Goal: Task Accomplishment & Management: Complete application form

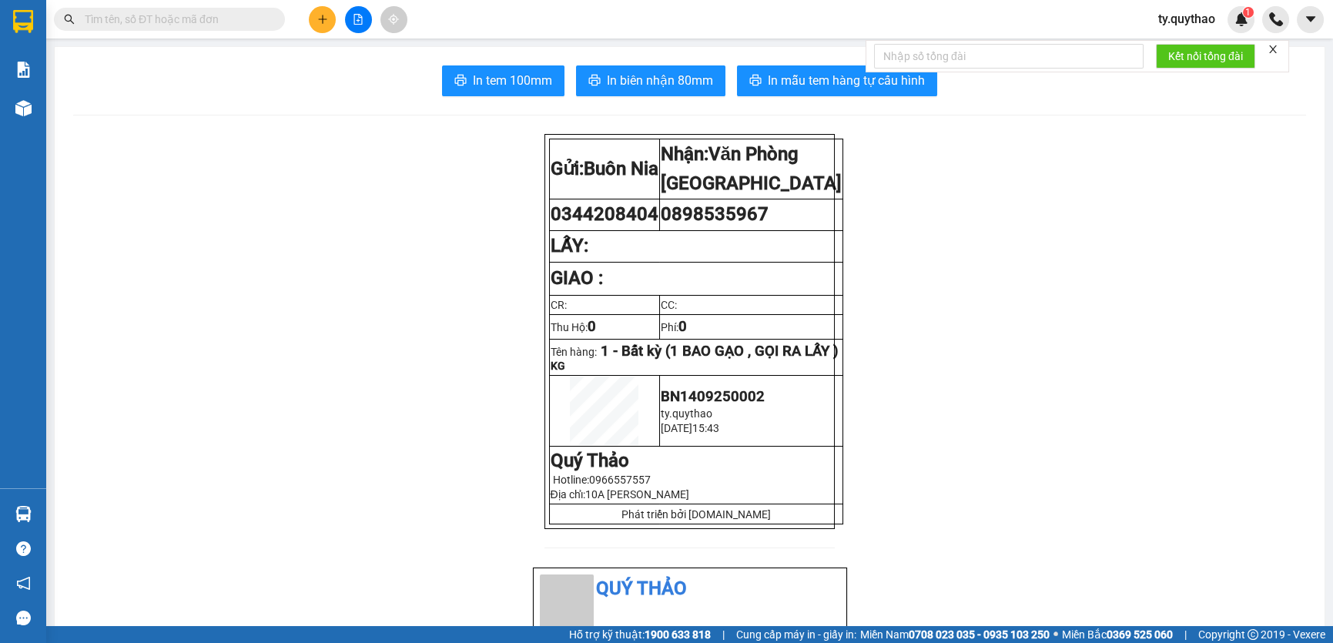
click at [318, 22] on icon "plus" at bounding box center [322, 19] width 11 height 11
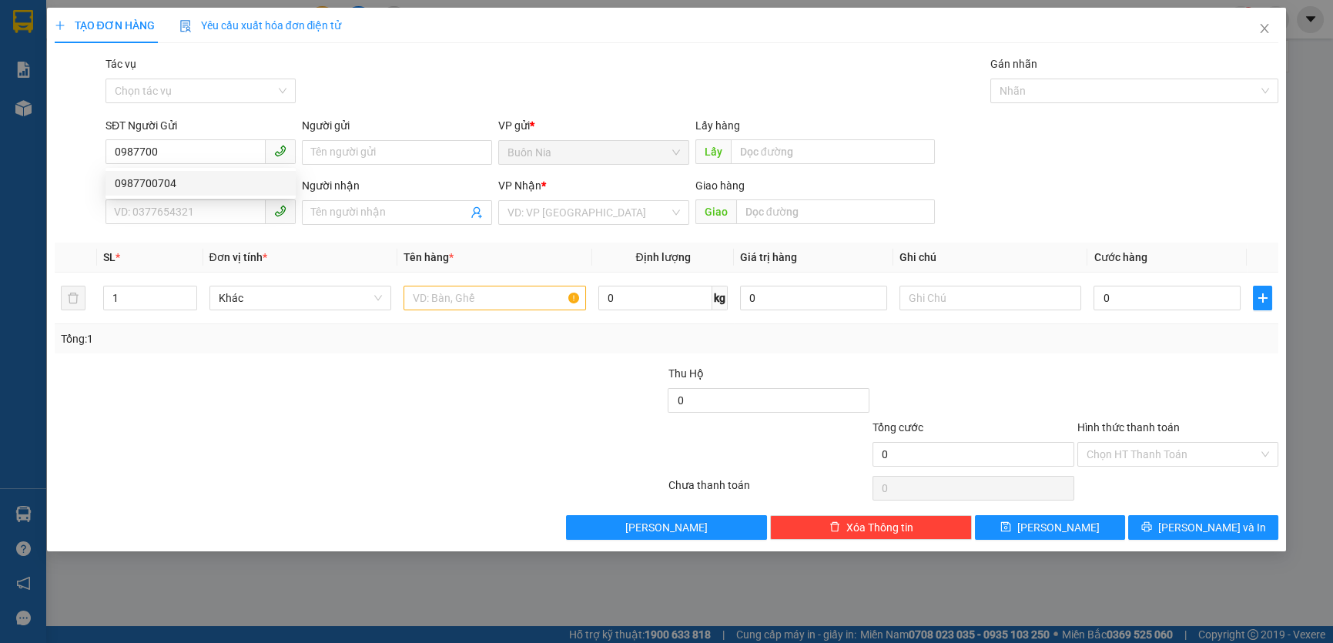
click at [221, 169] on div "0987700704 0987700704" at bounding box center [201, 183] width 190 height 31
click at [212, 180] on div "SĐT Người Nhận *" at bounding box center [201, 185] width 190 height 17
click at [212, 199] on input "SĐT Người Nhận *" at bounding box center [186, 211] width 160 height 25
click at [208, 149] on input "0987700" at bounding box center [186, 151] width 160 height 25
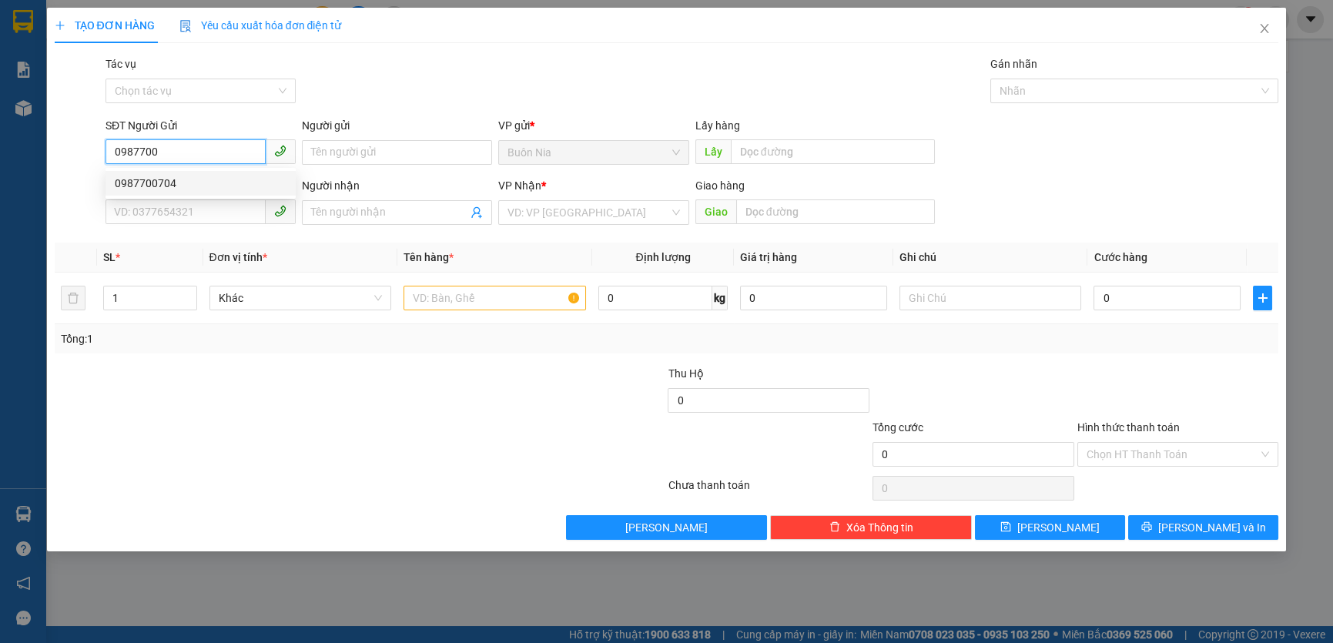
click at [201, 177] on div "0987700704" at bounding box center [201, 183] width 172 height 17
type input "0987700704"
type input "0989678262"
click at [201, 213] on input "0989678262" at bounding box center [186, 211] width 160 height 25
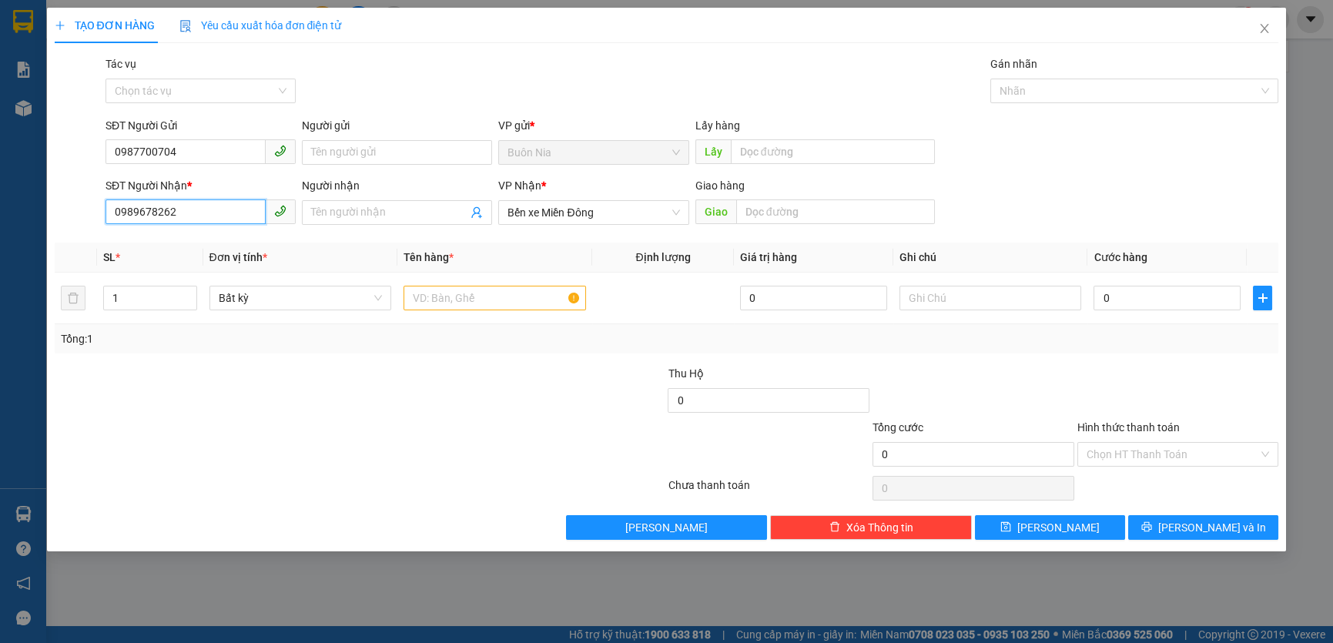
click at [201, 213] on input "0989678262" at bounding box center [186, 211] width 160 height 25
click at [602, 216] on span "Bến xe Miền Đông" at bounding box center [594, 212] width 172 height 23
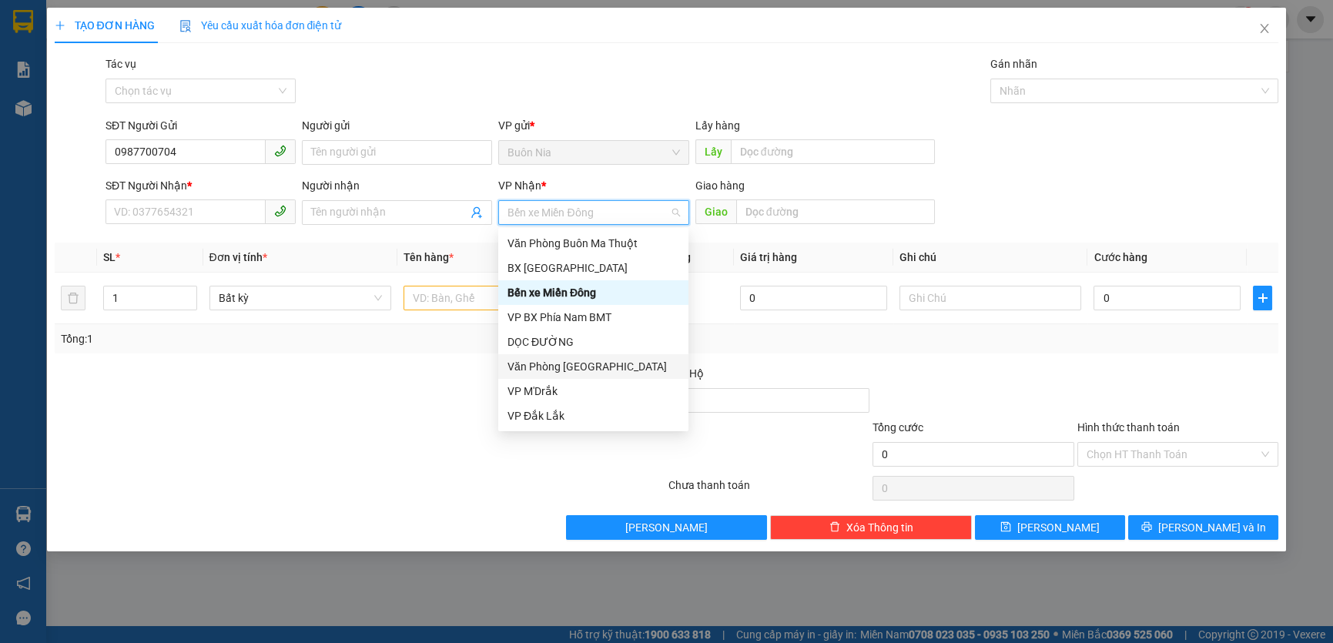
click at [612, 361] on div "Văn Phòng [GEOGRAPHIC_DATA]" at bounding box center [594, 366] width 172 height 17
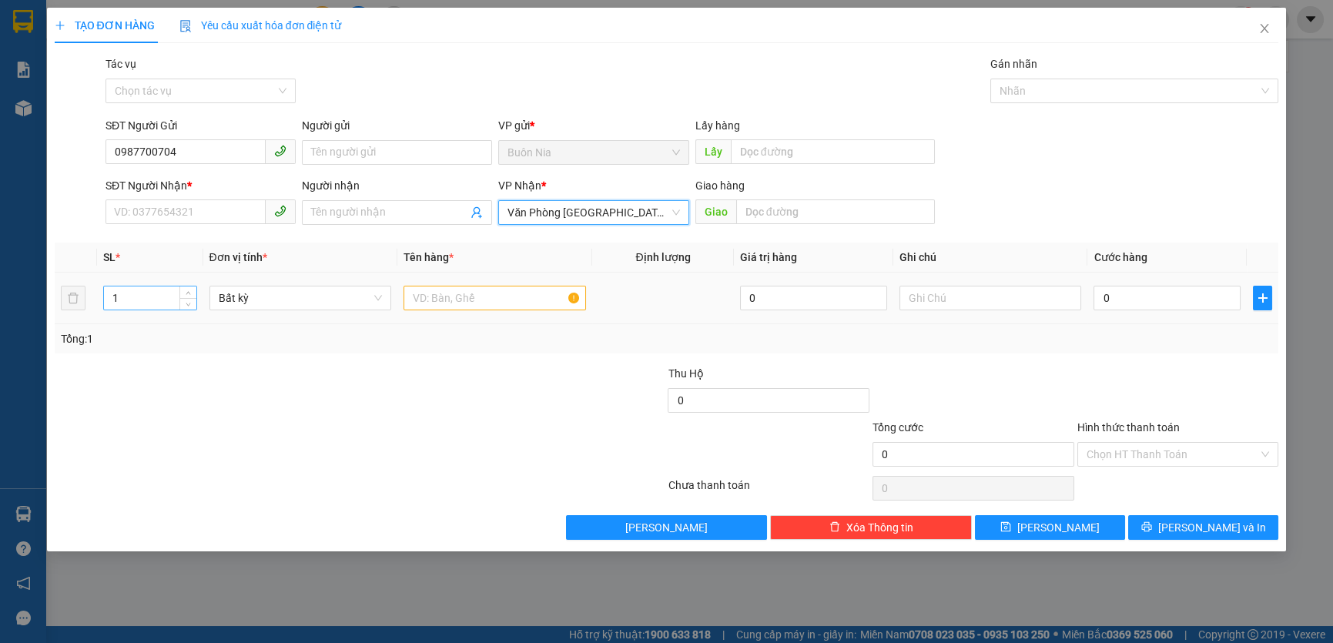
click at [141, 304] on input "1" at bounding box center [150, 298] width 92 height 23
click at [145, 301] on input "1" at bounding box center [150, 298] width 92 height 23
click at [203, 208] on input "SĐT Người Nhận *" at bounding box center [186, 211] width 160 height 25
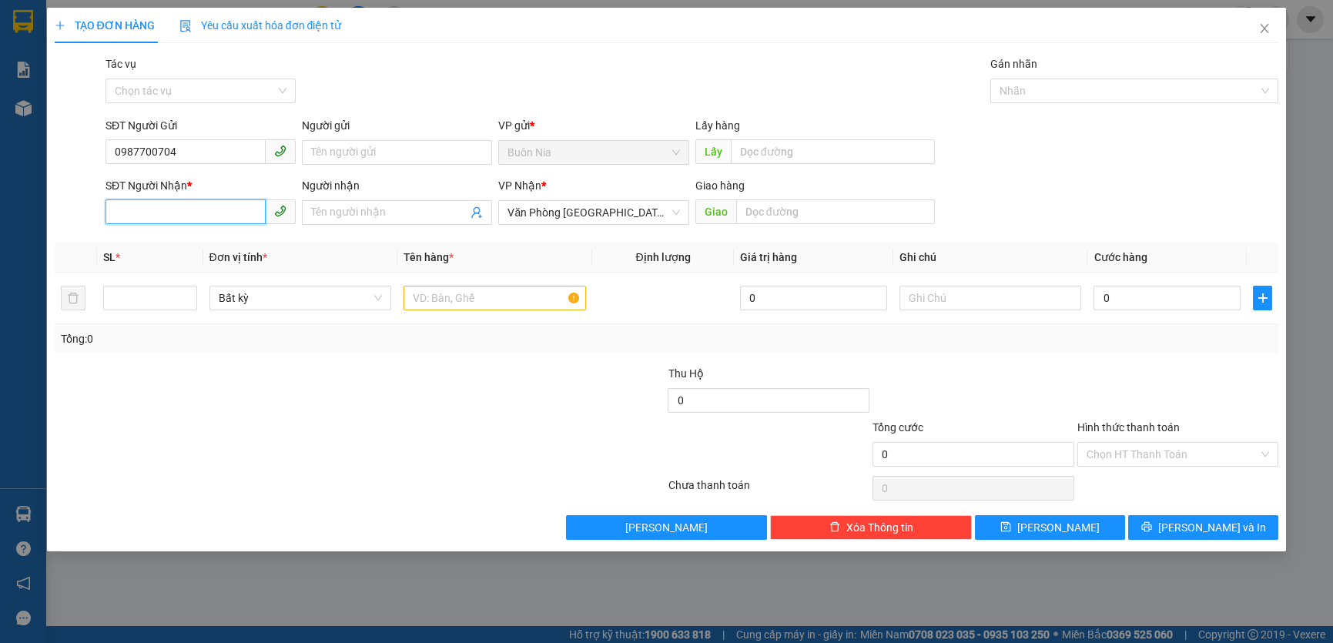
click at [203, 208] on input "SĐT Người Nhận *" at bounding box center [186, 211] width 160 height 25
click at [193, 246] on div "0989678262" at bounding box center [201, 243] width 172 height 17
click at [602, 213] on span "Bến xe Miền Đông" at bounding box center [594, 212] width 172 height 23
type input "0989678262"
click at [602, 213] on span "Bến xe Miền Đông" at bounding box center [594, 212] width 172 height 23
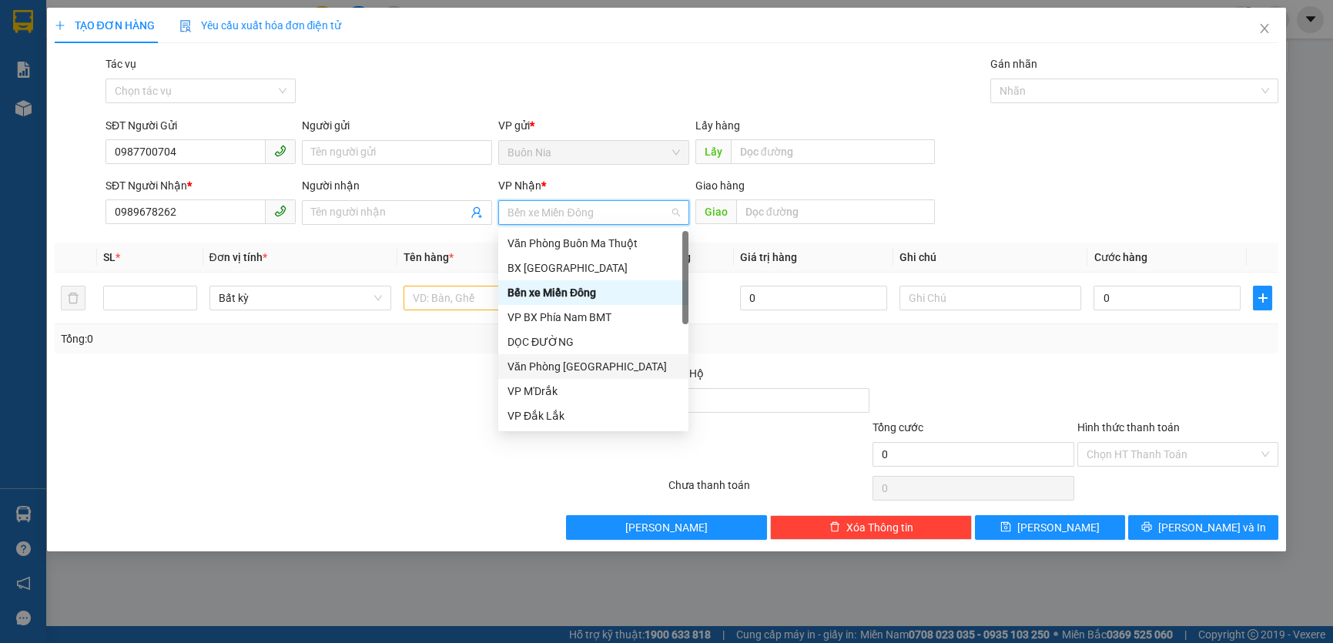
click at [614, 362] on div "Văn Phòng [GEOGRAPHIC_DATA]" at bounding box center [594, 366] width 172 height 17
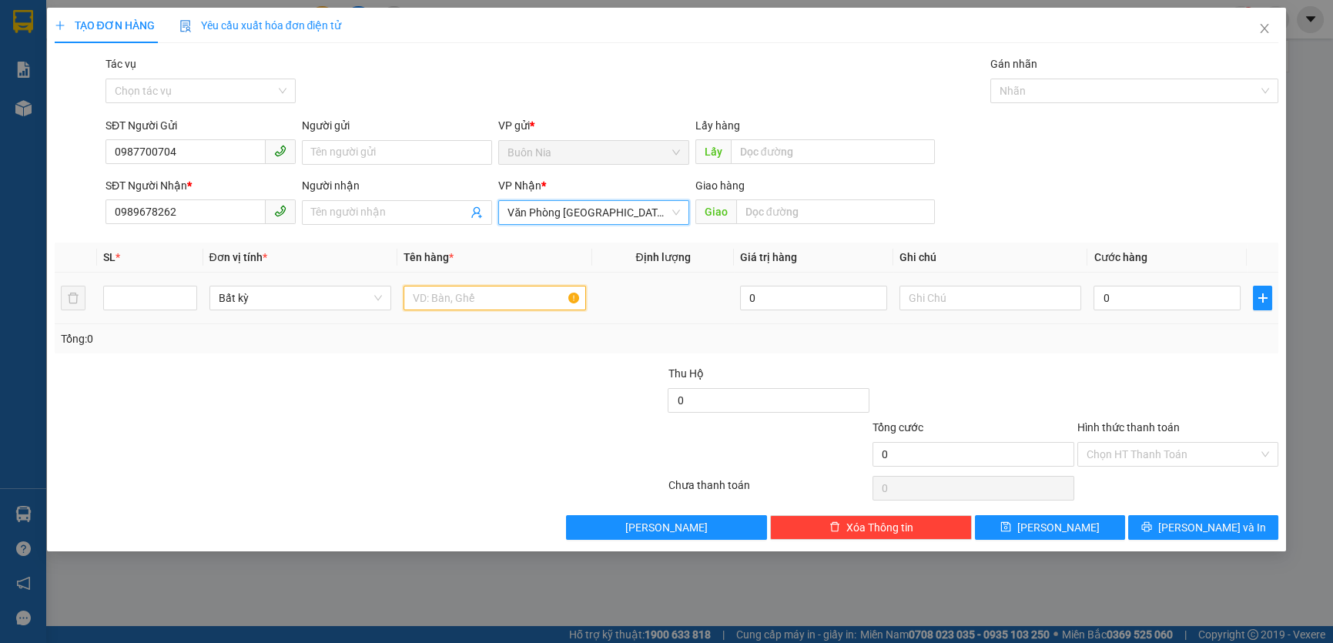
click at [436, 300] on input "text" at bounding box center [495, 298] width 183 height 25
click at [137, 296] on input "number" at bounding box center [150, 298] width 92 height 23
type input "1"
click at [447, 302] on input "text" at bounding box center [495, 298] width 183 height 25
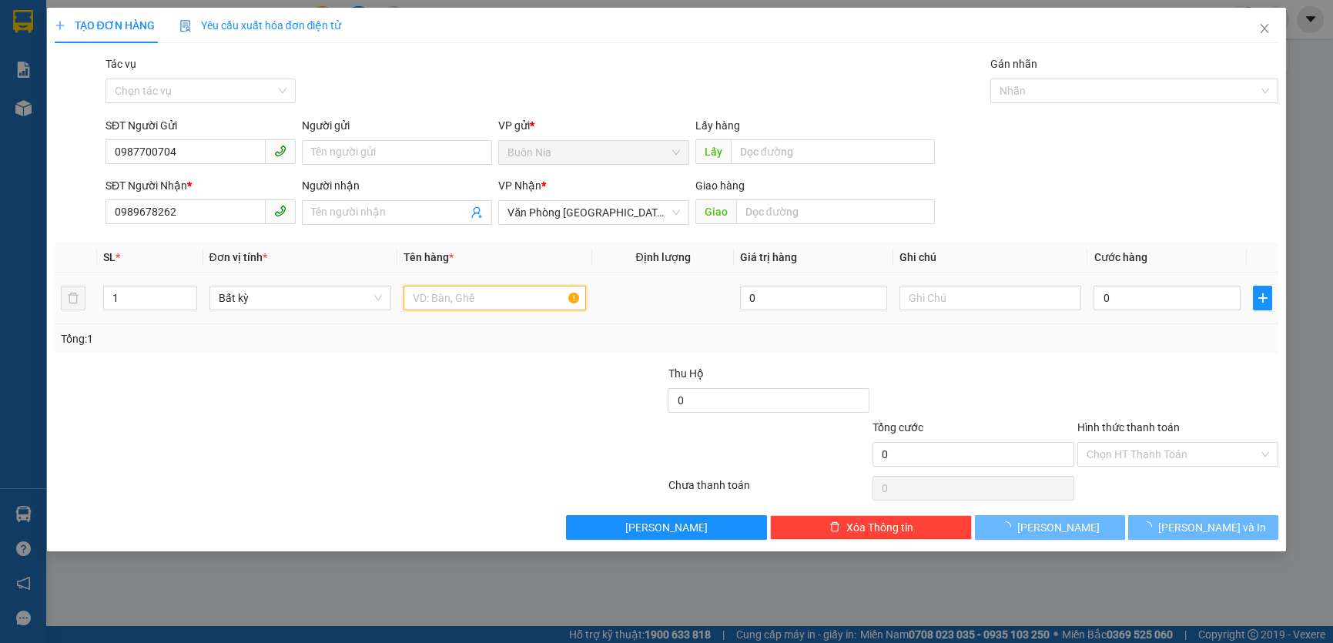
click at [447, 302] on input "text" at bounding box center [495, 298] width 183 height 25
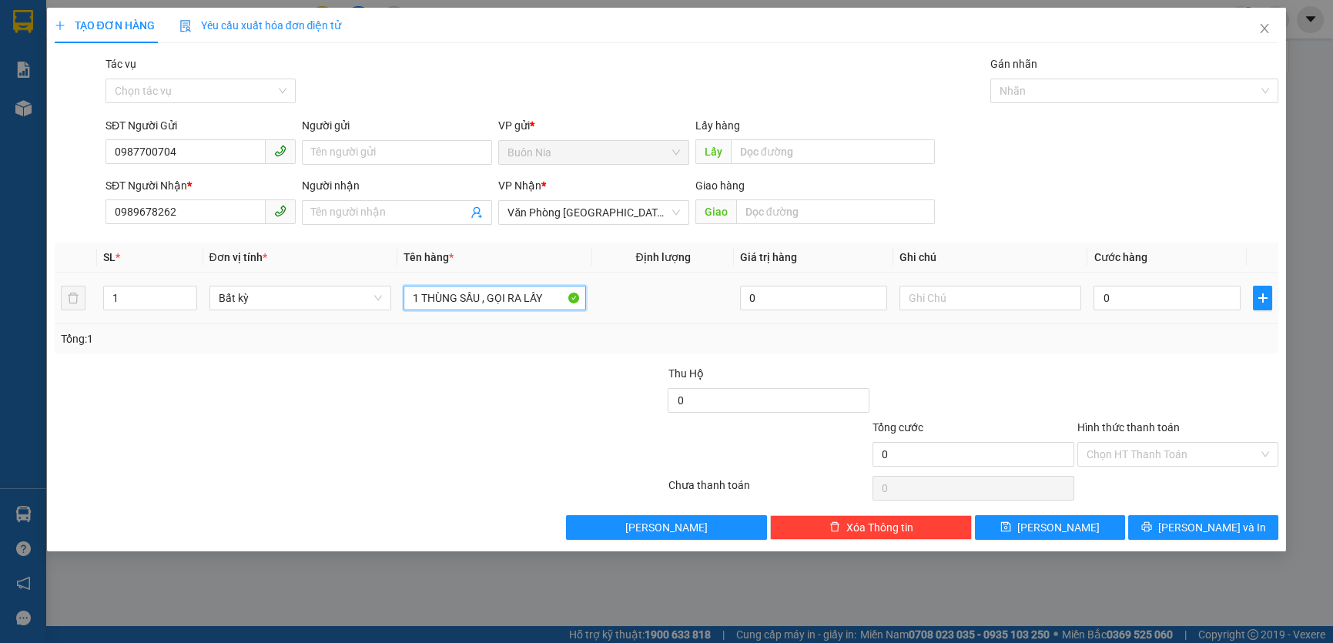
type input "1 THÙNG SẦU , GỌI RA LẤY"
click at [1088, 296] on td "0" at bounding box center [1167, 299] width 159 height 52
click at [1099, 293] on input "0" at bounding box center [1167, 298] width 147 height 25
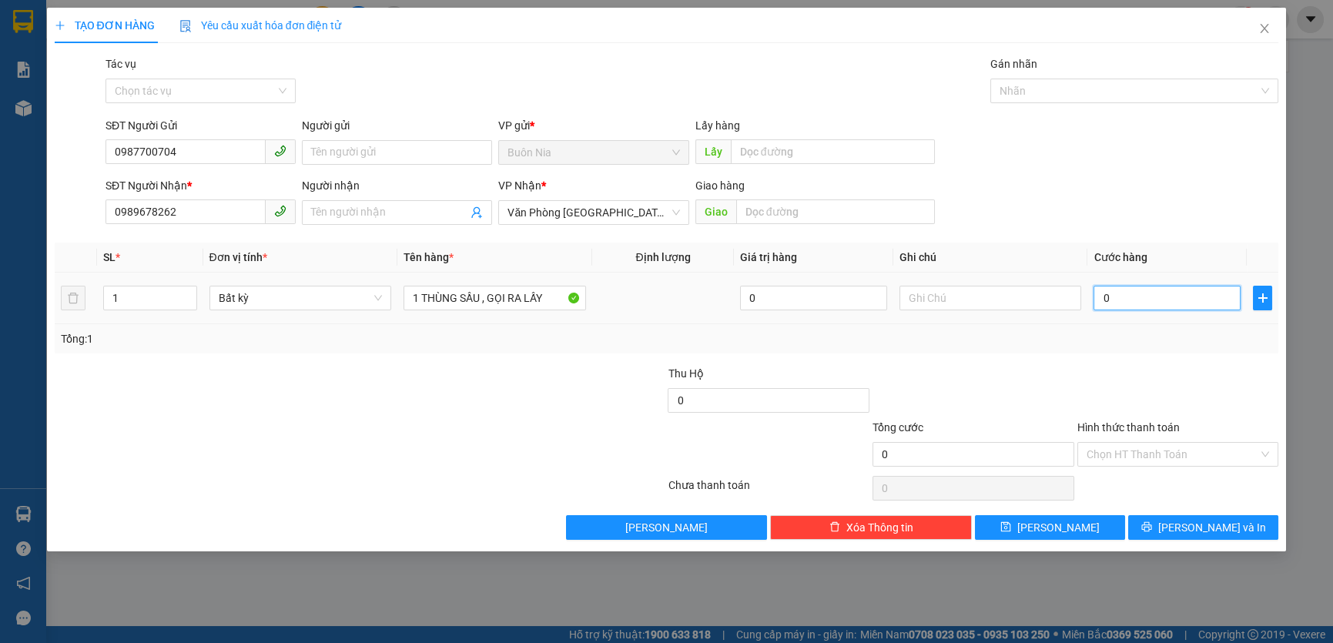
click at [1099, 293] on input "0" at bounding box center [1167, 298] width 147 height 25
click at [1108, 301] on input "0" at bounding box center [1167, 298] width 147 height 25
click at [1100, 301] on input "0" at bounding box center [1167, 298] width 147 height 25
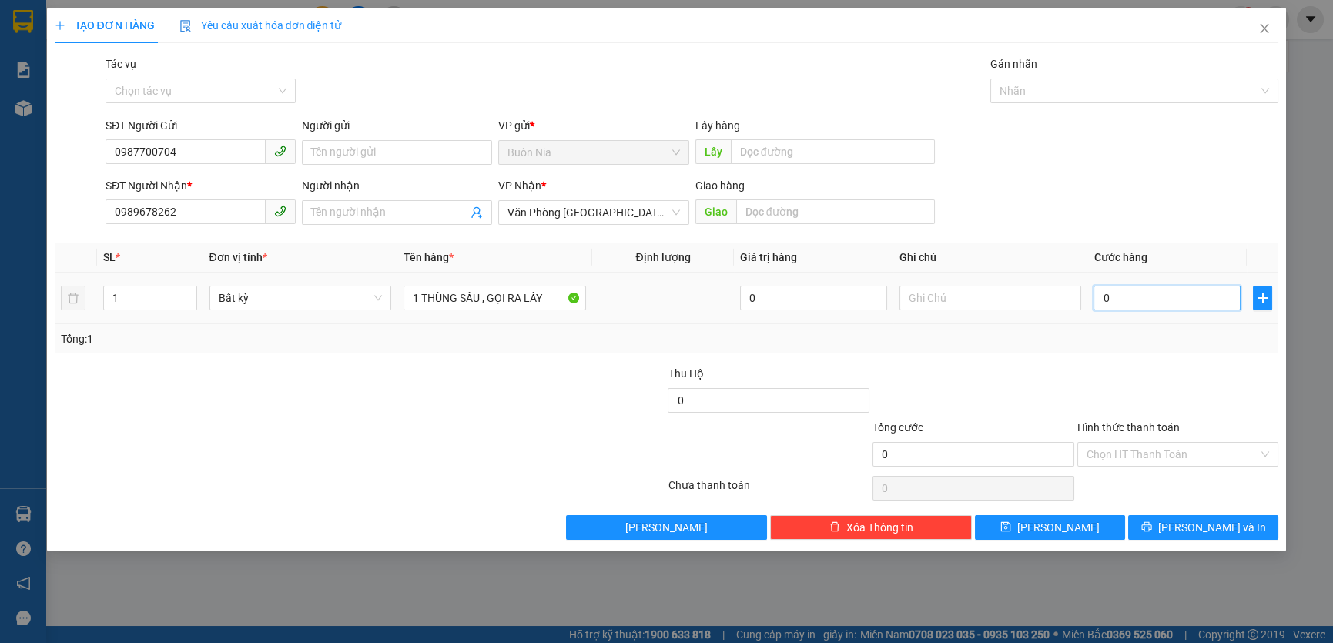
click at [1100, 301] on input "0" at bounding box center [1167, 298] width 147 height 25
type input "8"
type input "80"
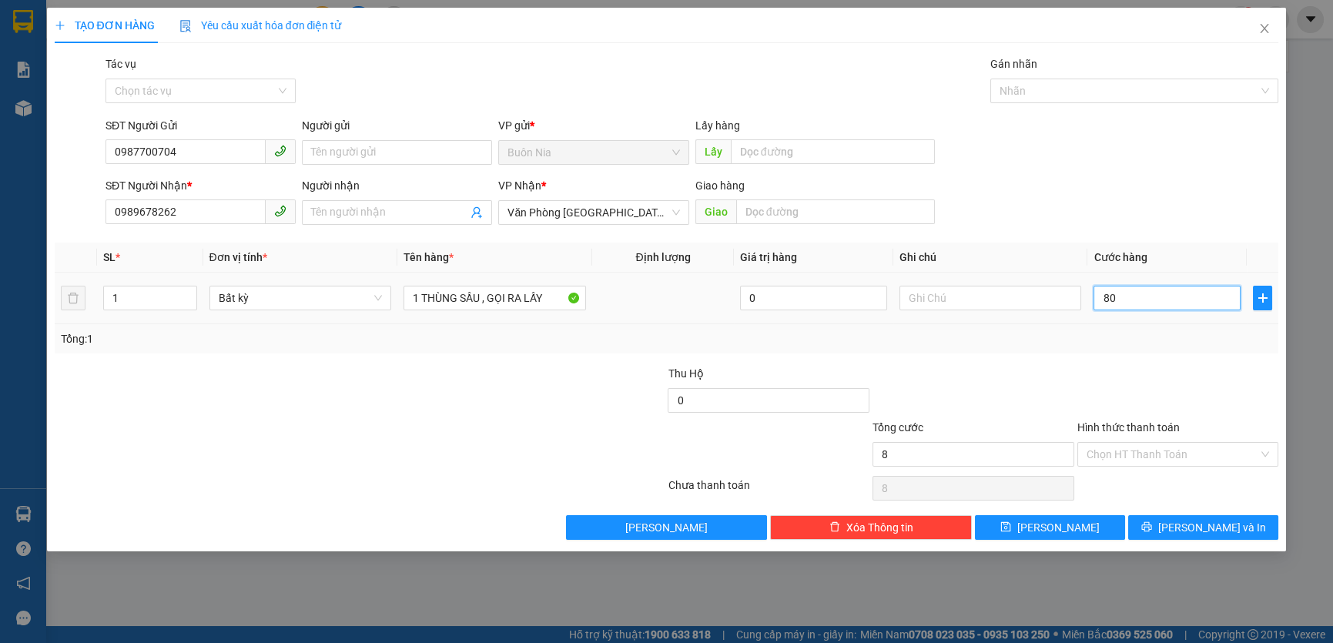
type input "80"
type input "800"
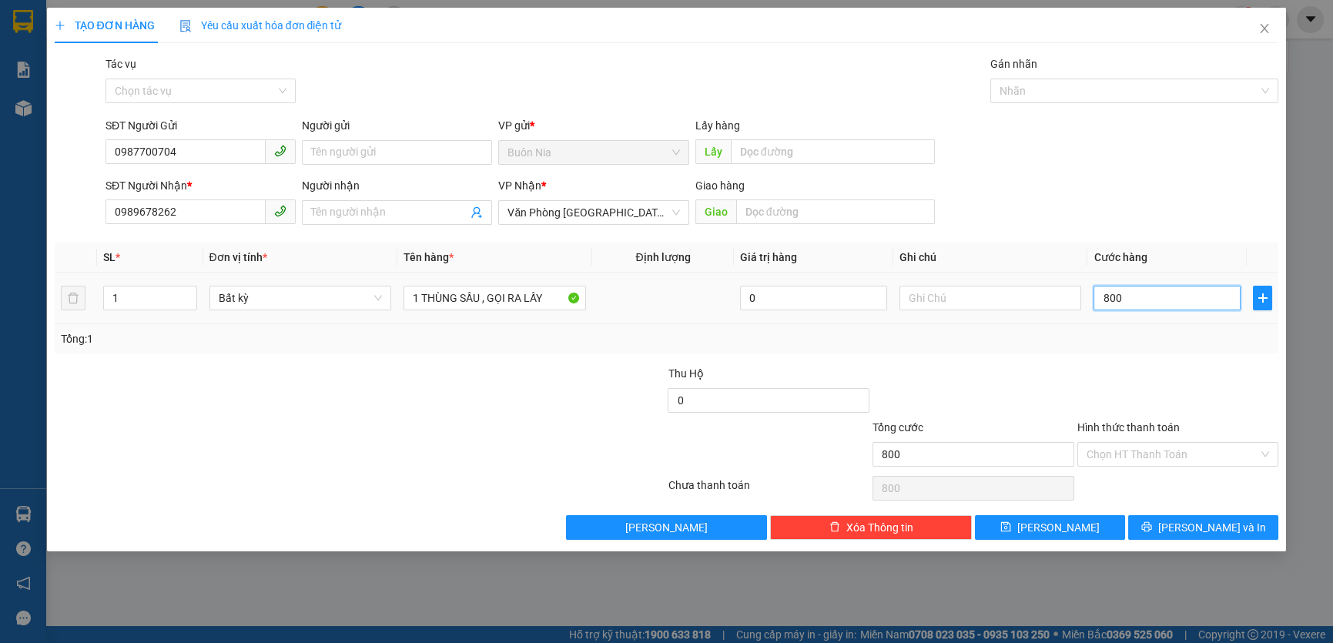
type input "8.000"
type input "80.000"
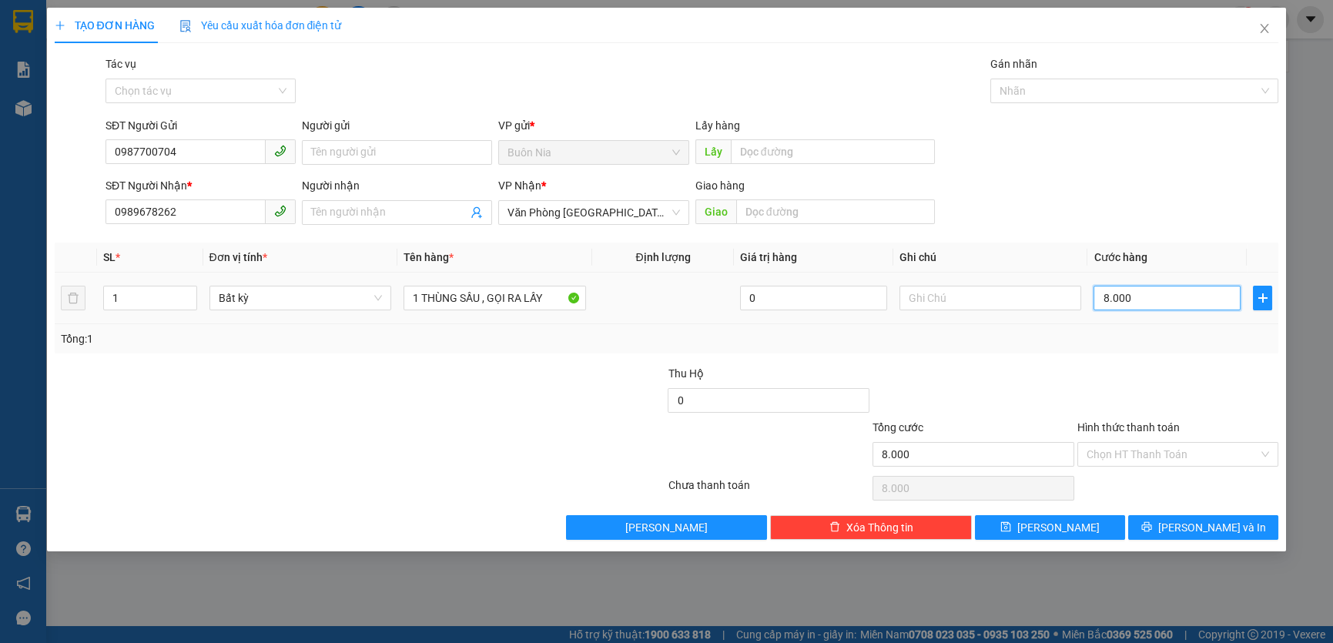
type input "80.000"
click at [1119, 454] on input "Hình thức thanh toán" at bounding box center [1173, 454] width 173 height 23
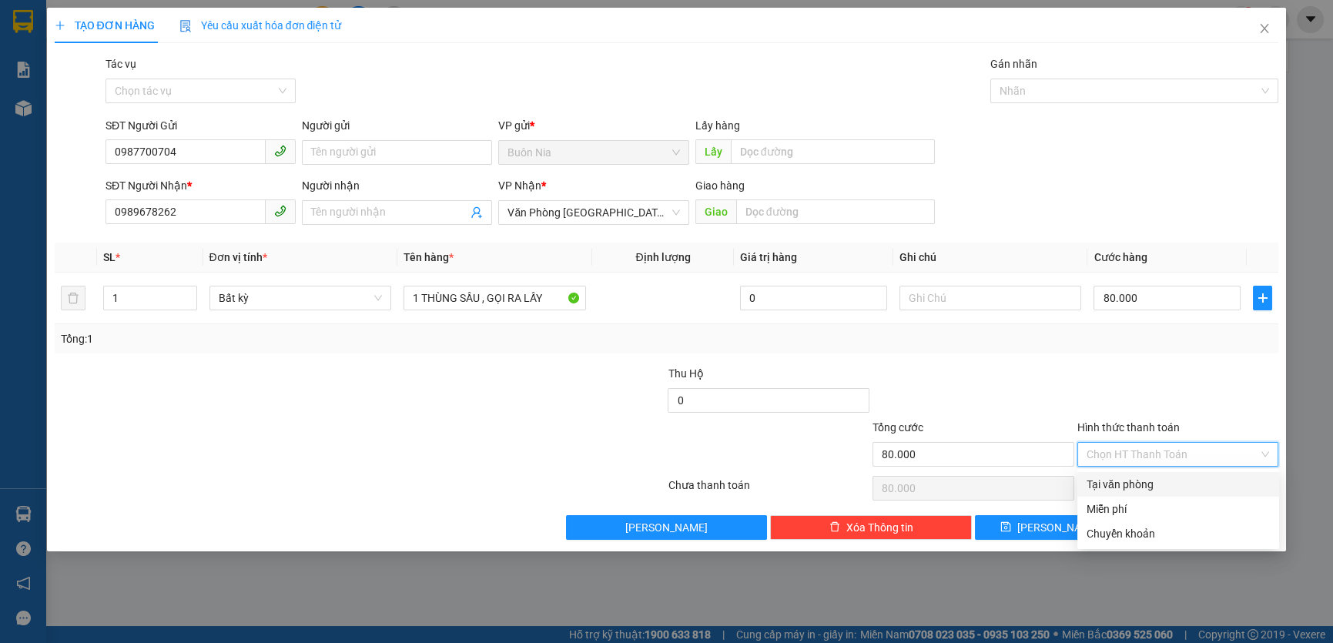
click at [1195, 486] on div "Tại văn phòng" at bounding box center [1178, 484] width 183 height 17
type input "0"
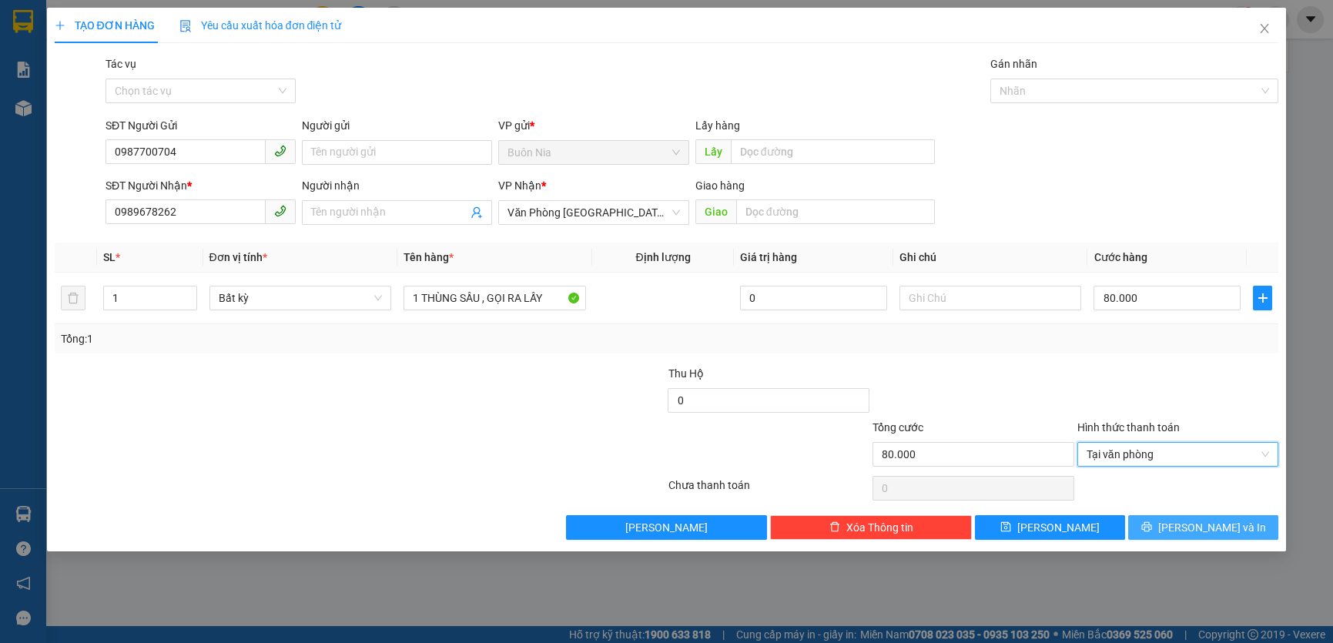
click at [1194, 526] on span "[PERSON_NAME] và In" at bounding box center [1212, 527] width 108 height 17
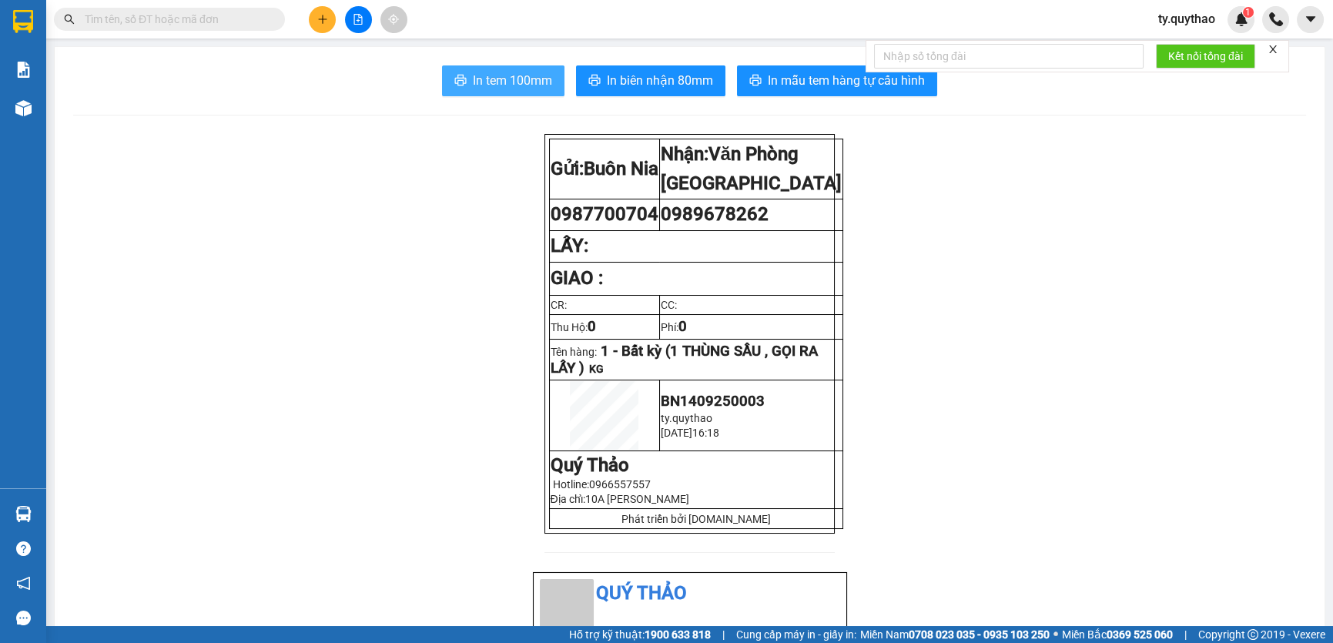
click at [494, 77] on span "In tem 100mm" at bounding box center [512, 80] width 79 height 19
click at [323, 24] on icon "plus" at bounding box center [322, 19] width 11 height 11
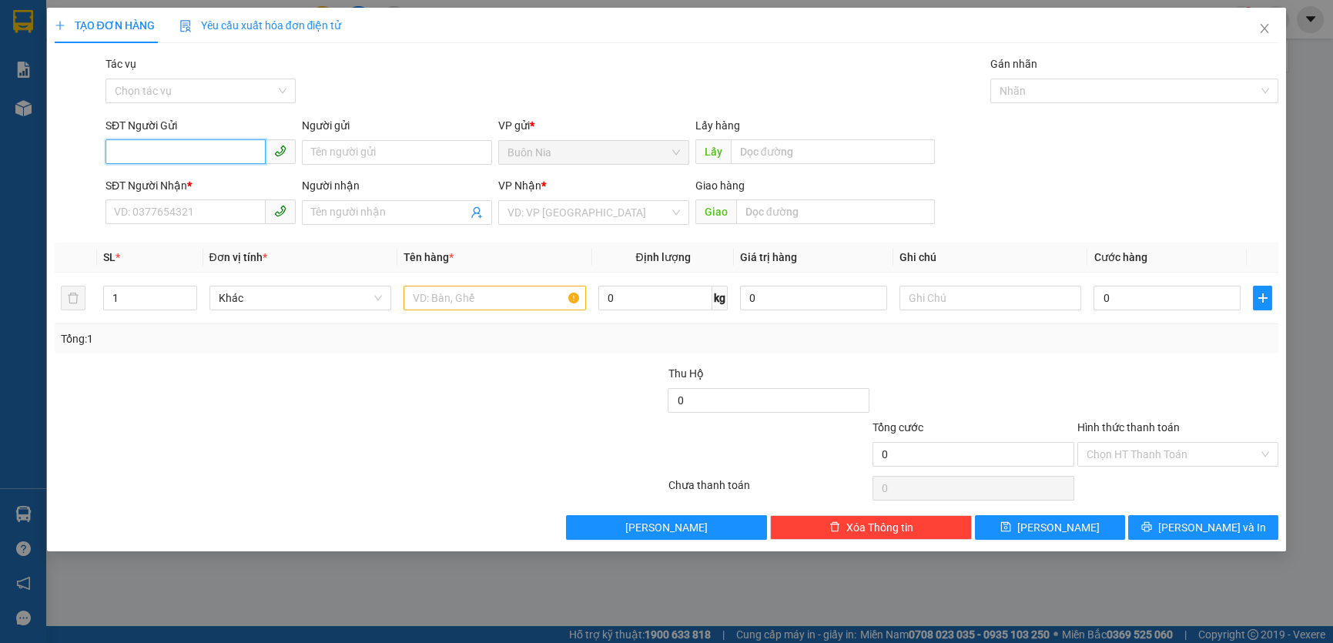
click at [201, 152] on input "SĐT Người Gửi" at bounding box center [186, 151] width 160 height 25
click at [186, 182] on div "0978736037" at bounding box center [201, 183] width 172 height 17
type input "0978736037"
type input "0855572747"
type input "0978736037"
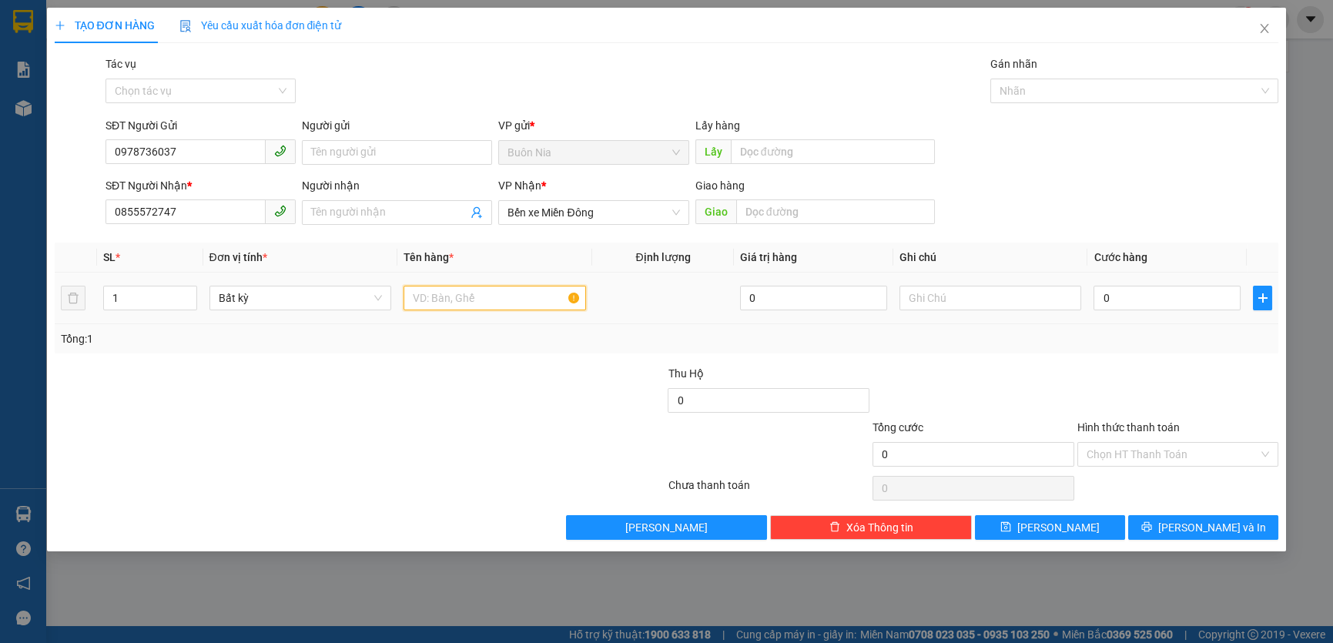
click at [479, 300] on input "text" at bounding box center [495, 298] width 183 height 25
type input "2"
type input "1 THÙNG SẦU , GỌI RA LẤY"
click at [1098, 298] on input "0" at bounding box center [1167, 298] width 147 height 25
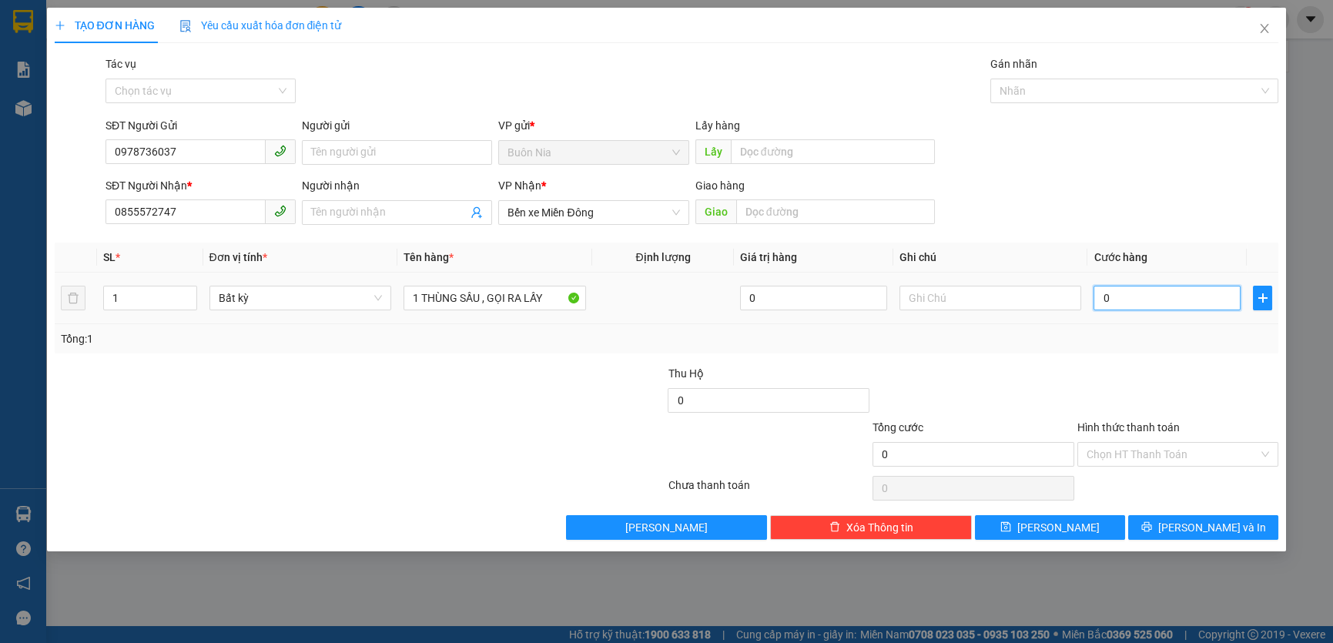
click at [1098, 298] on input "0" at bounding box center [1167, 298] width 147 height 25
type input "7"
type input "70"
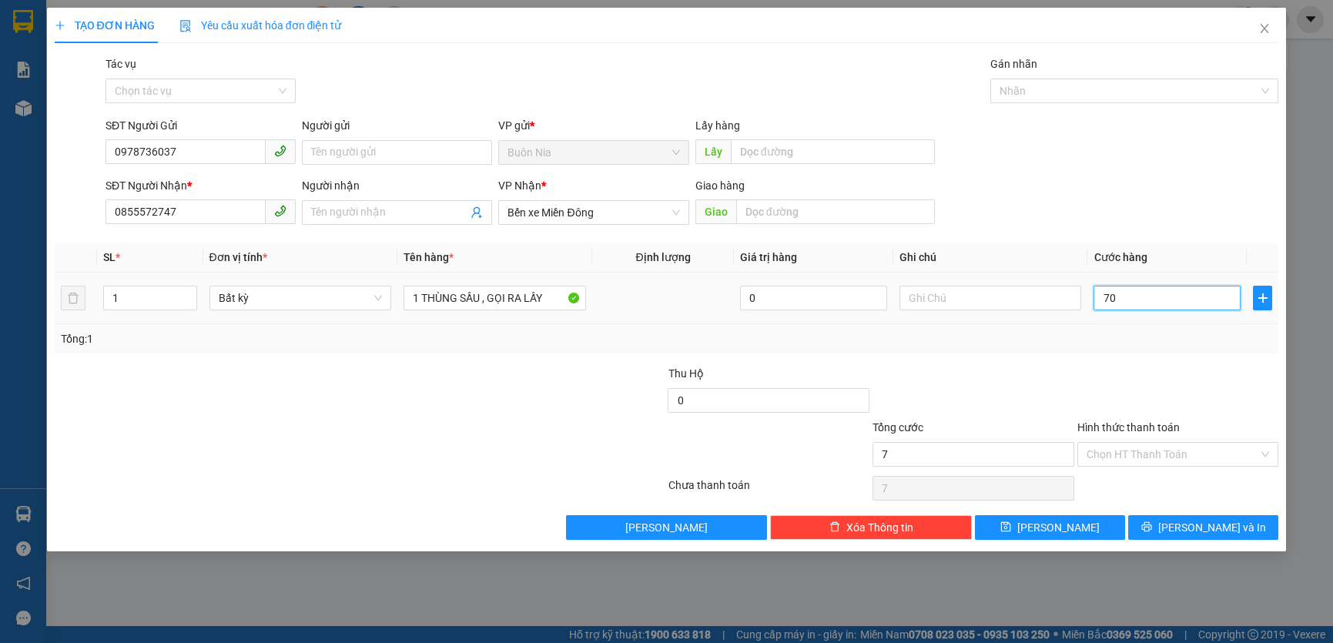
type input "70"
type input "700"
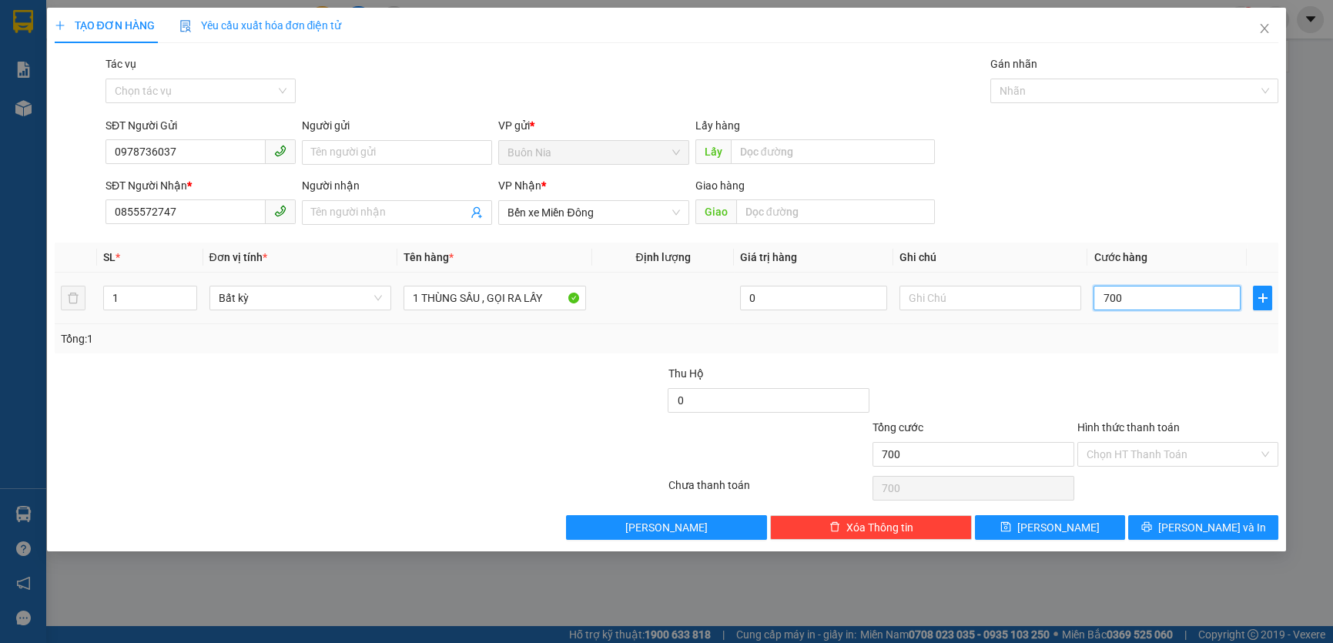
type input "7.000"
type input "70.000"
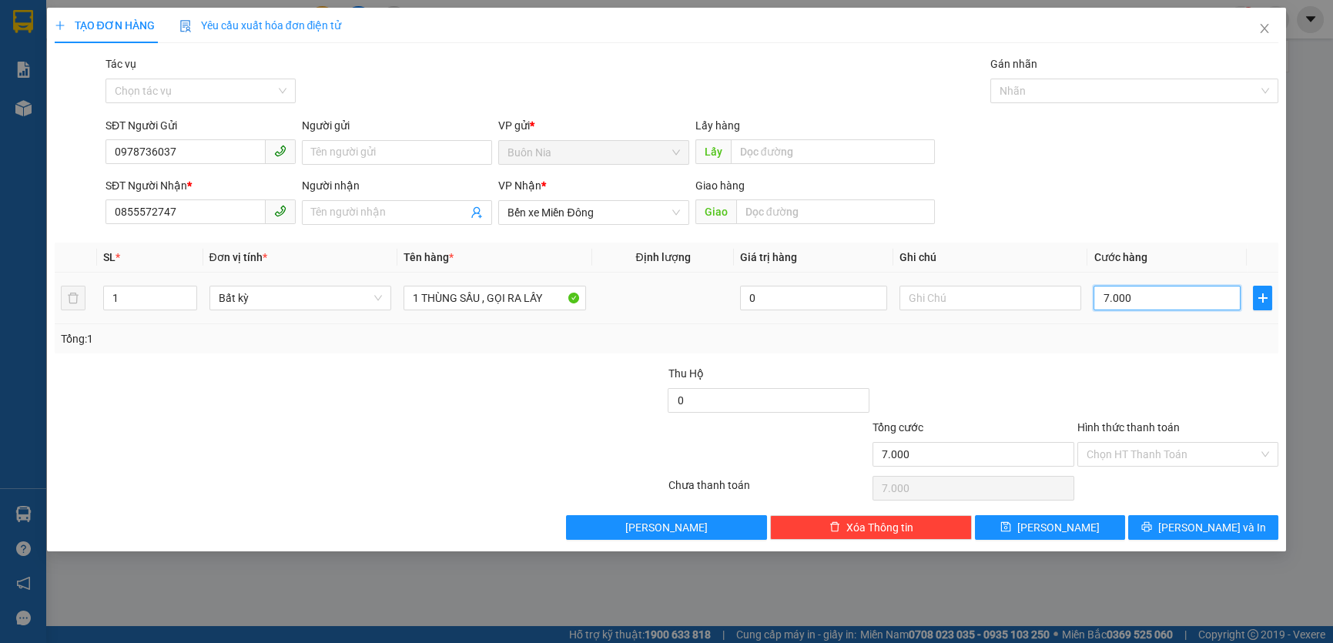
type input "70.000"
click at [1154, 452] on input "Hình thức thanh toán" at bounding box center [1173, 454] width 173 height 23
type input "70.000"
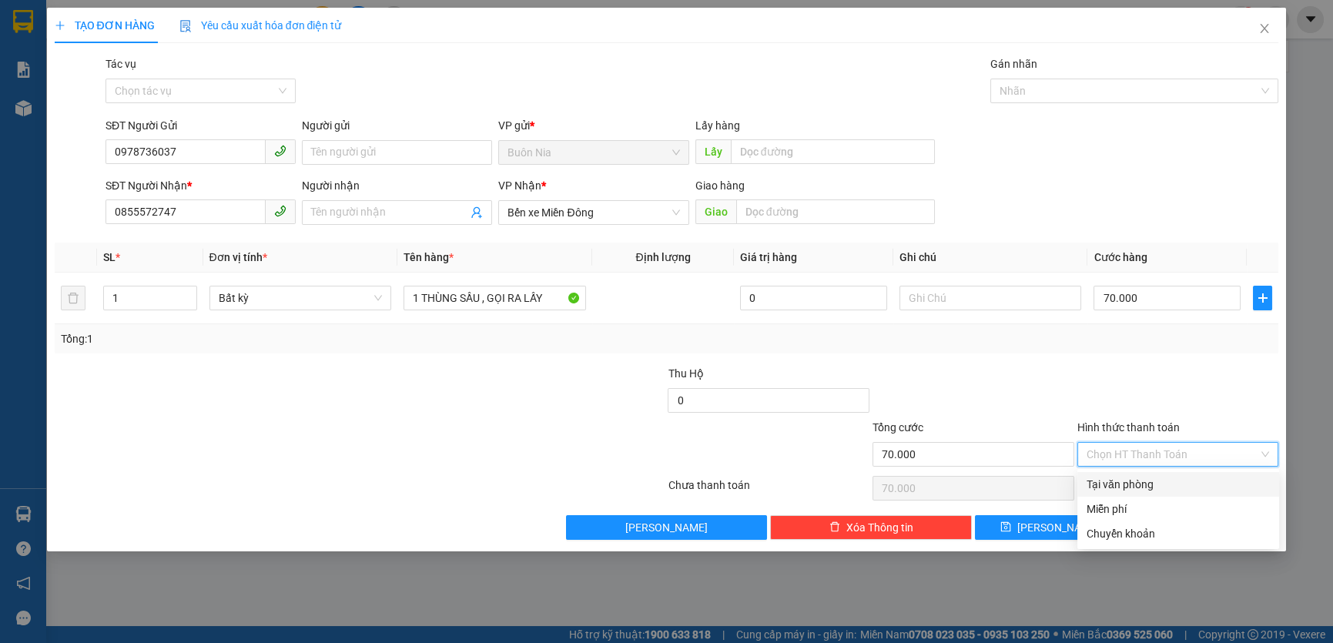
click at [1153, 480] on div "Tại văn phòng" at bounding box center [1178, 484] width 183 height 17
type input "0"
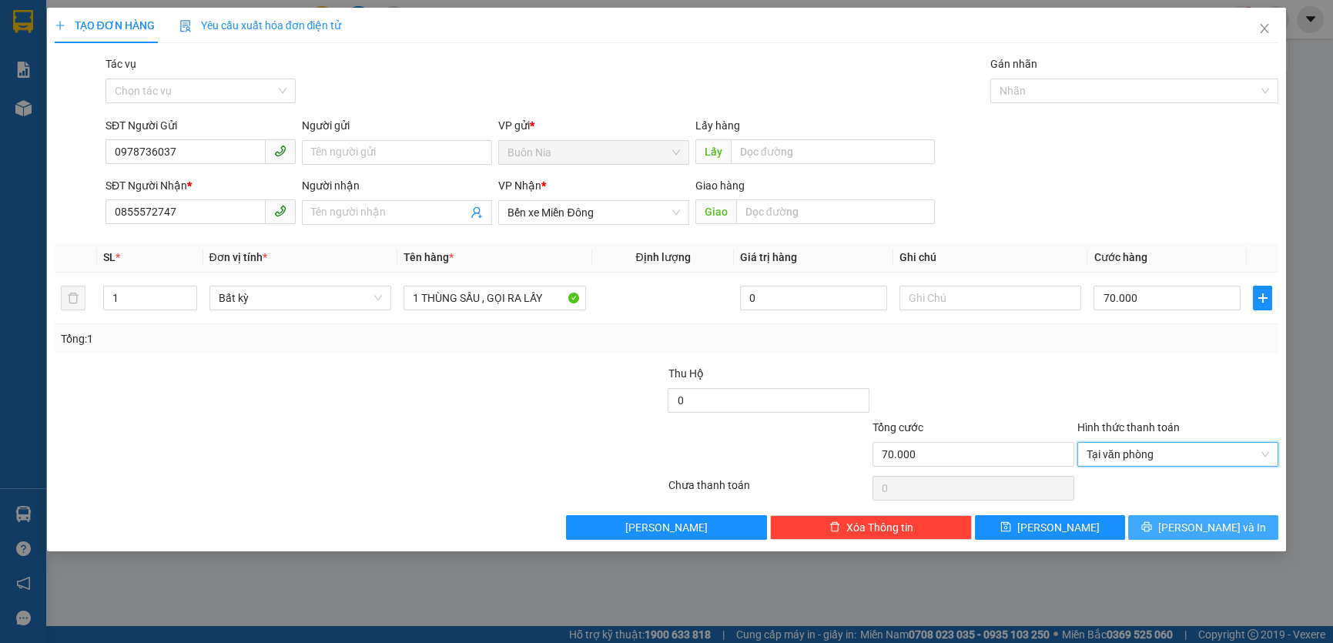
click at [1209, 529] on span "[PERSON_NAME] và In" at bounding box center [1212, 527] width 108 height 17
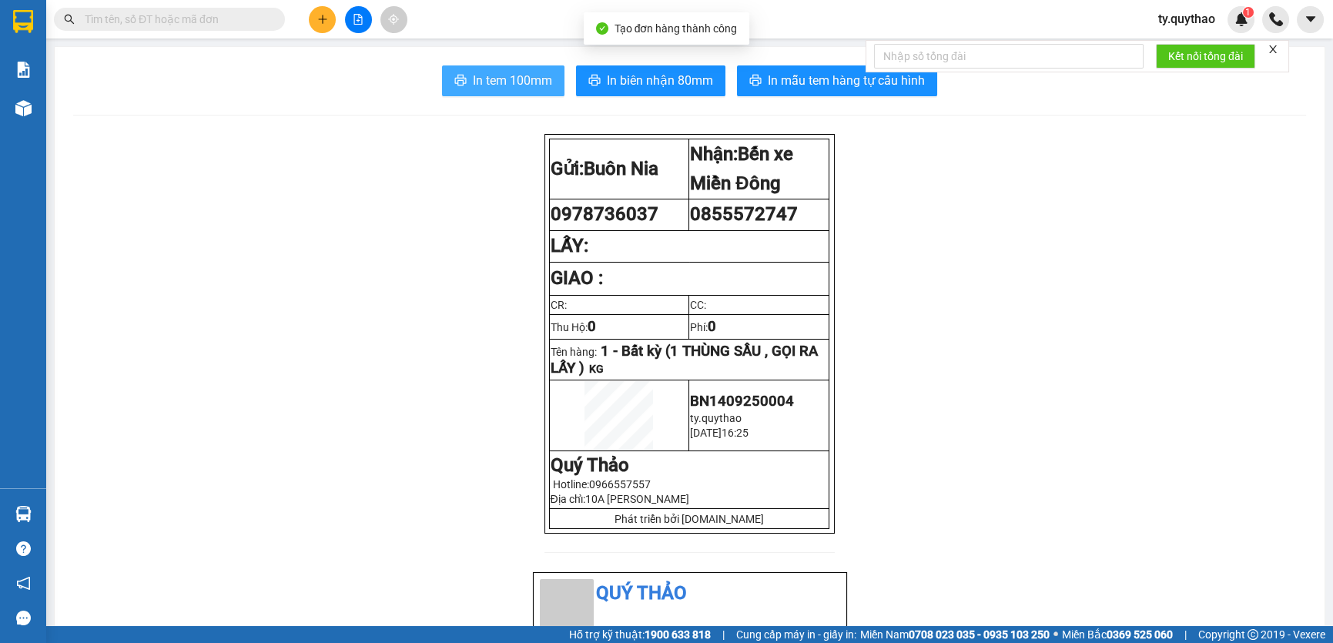
click at [531, 86] on span "In tem 100mm" at bounding box center [512, 80] width 79 height 19
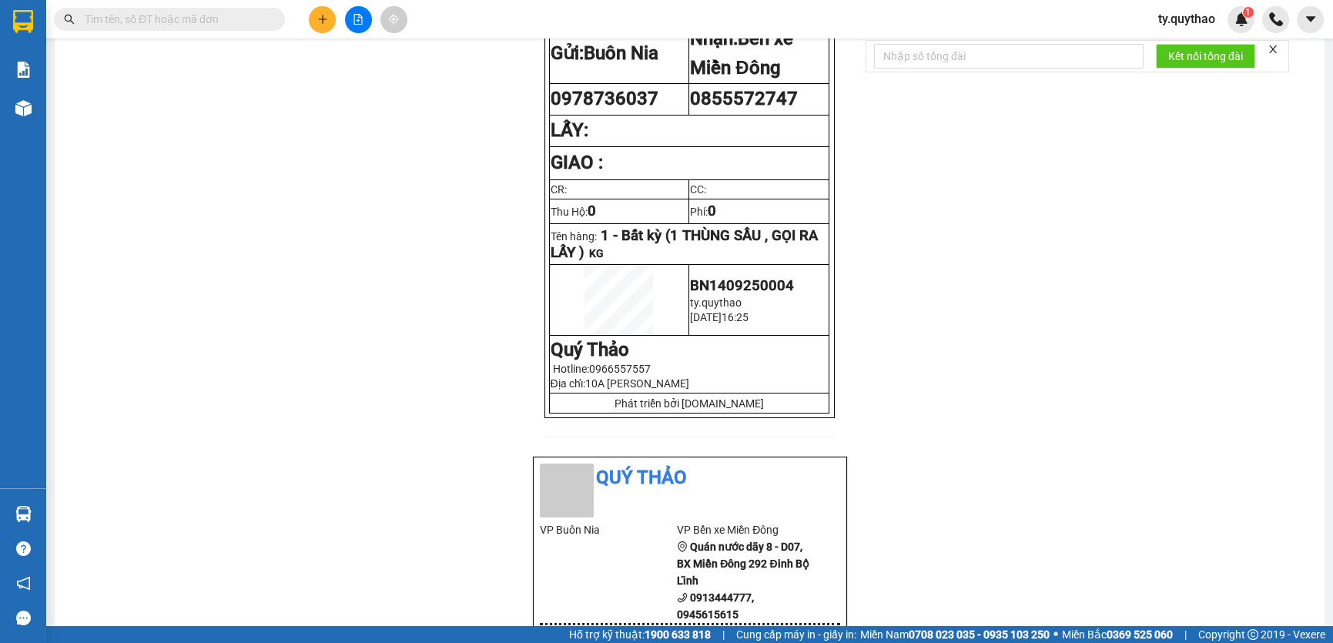
scroll to position [139, 0]
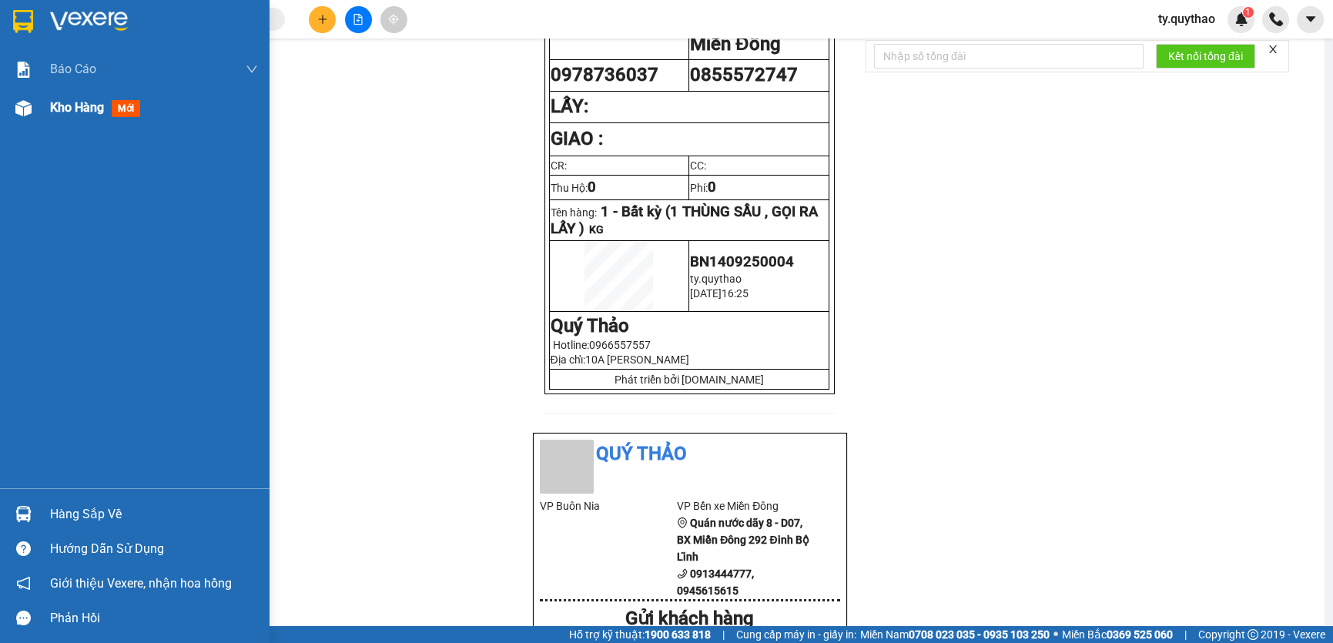
click at [96, 109] on span "Kho hàng" at bounding box center [77, 107] width 54 height 15
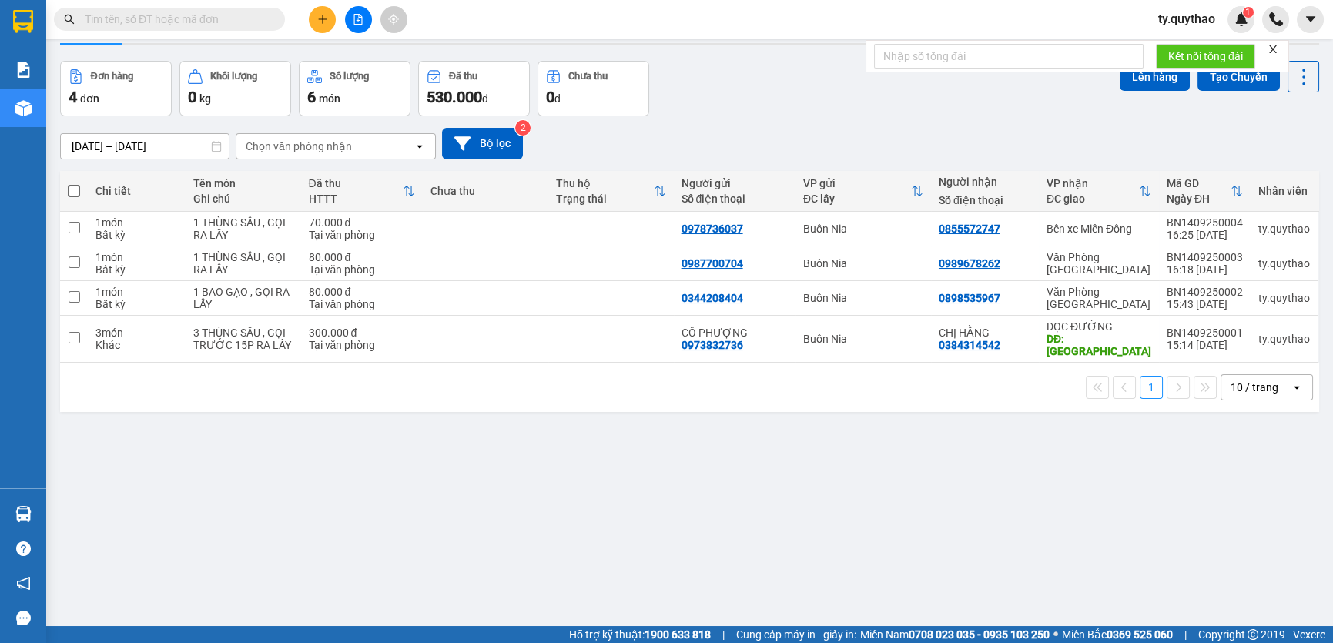
scroll to position [69, 0]
